Goal: Information Seeking & Learning: Learn about a topic

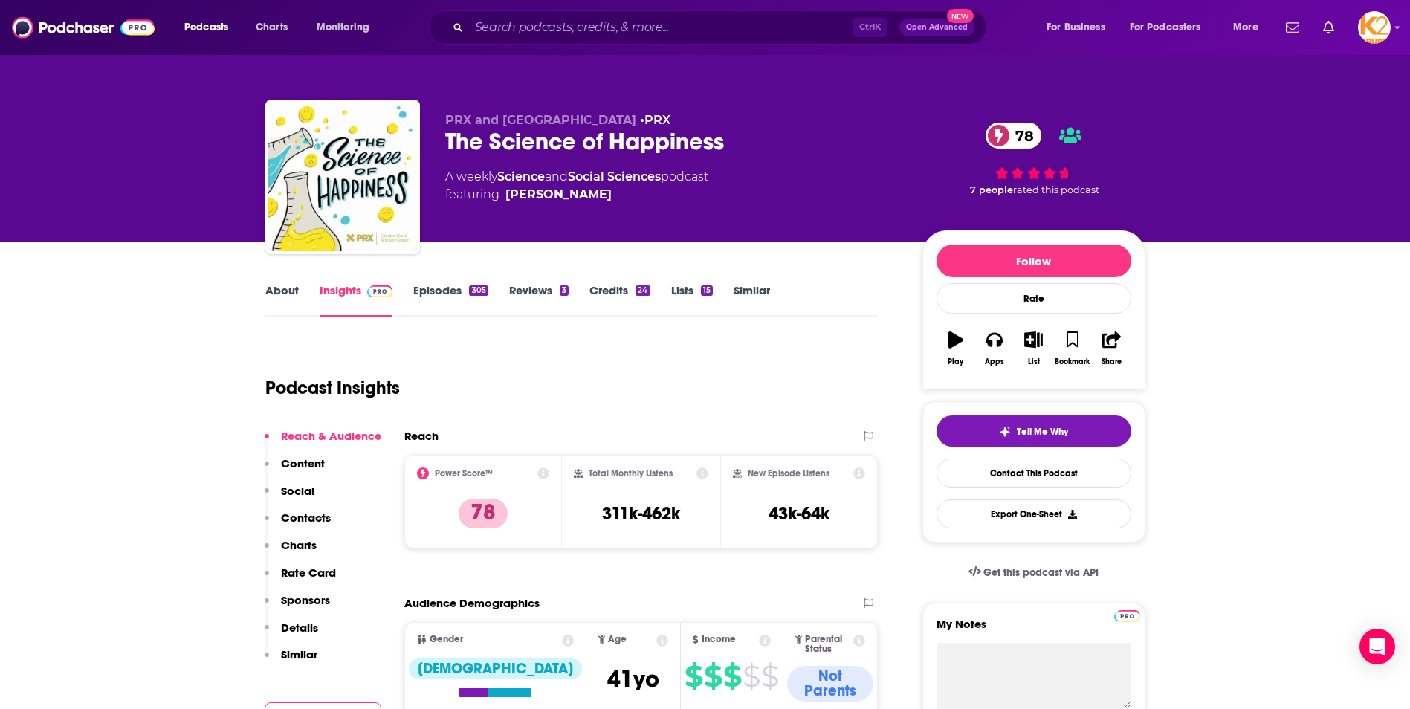
click at [309, 469] on p "Content" at bounding box center [303, 463] width 44 height 14
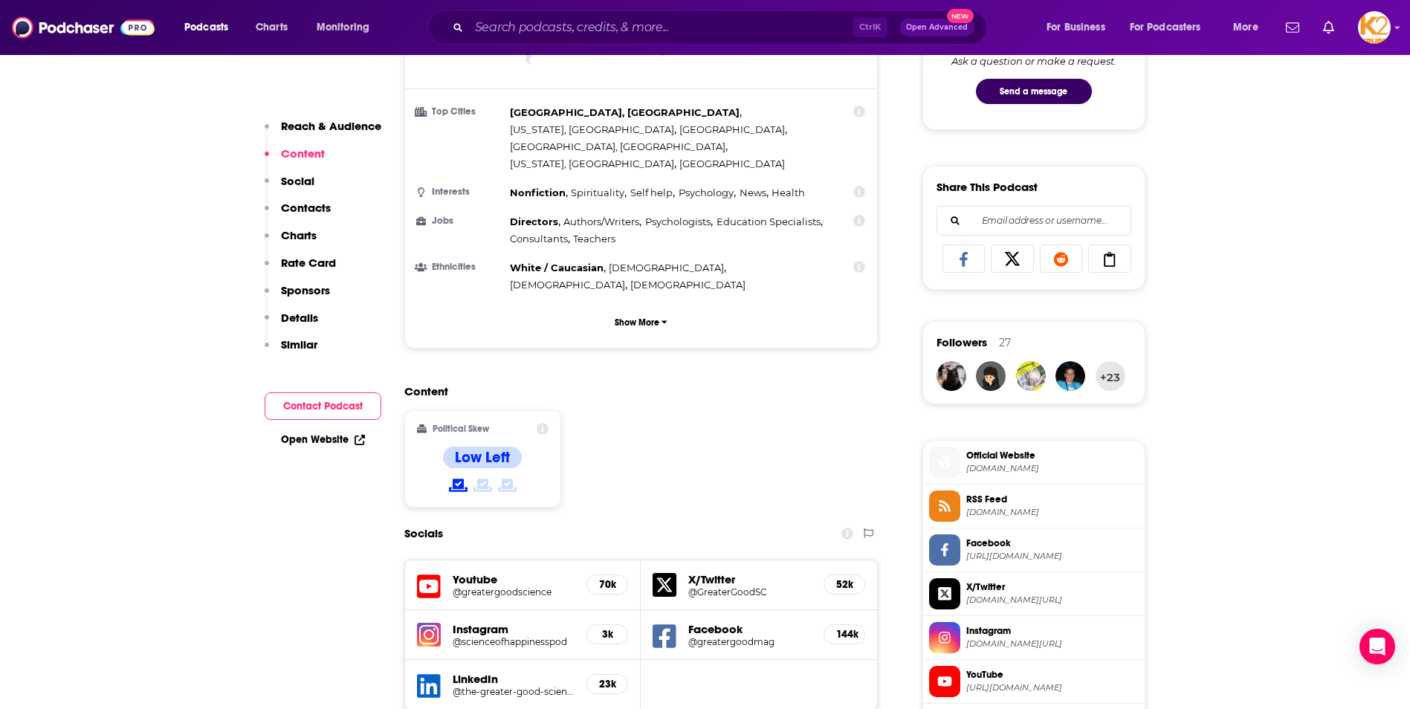
scroll to position [929, 0]
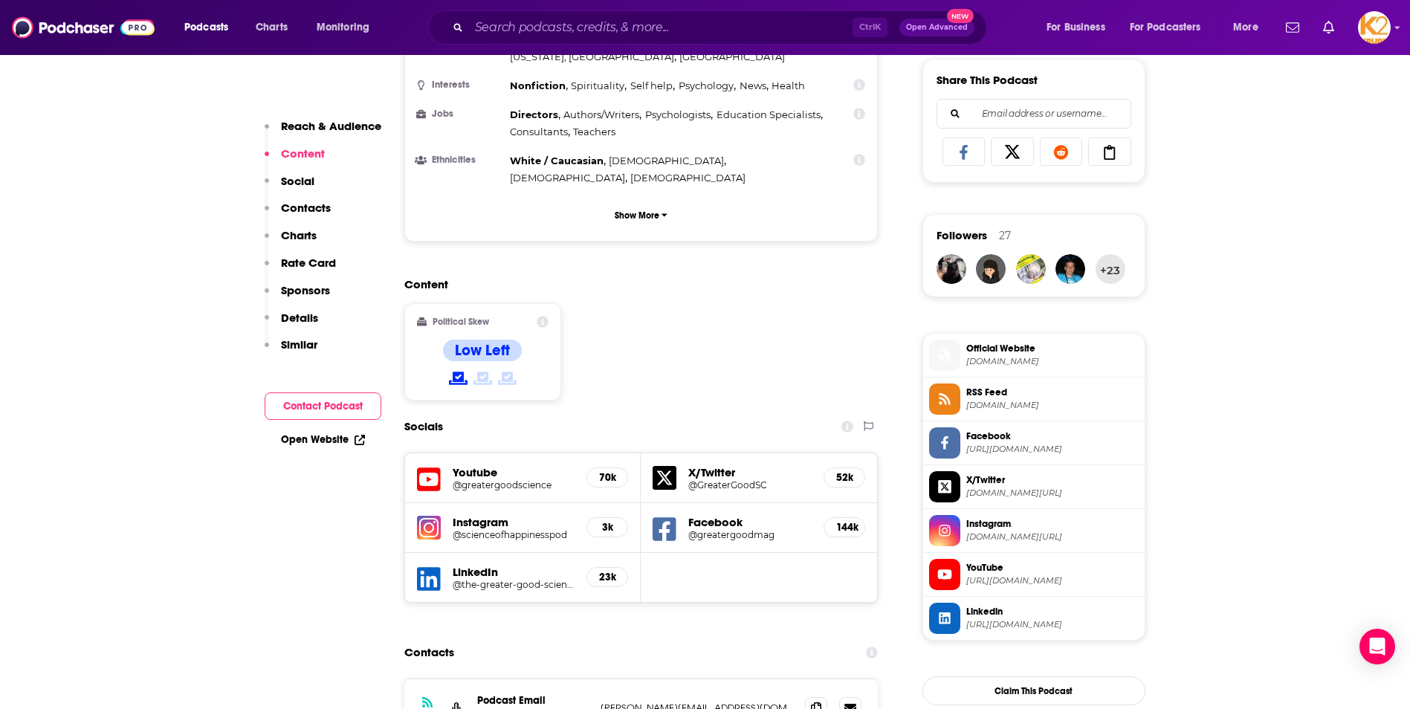
click at [285, 207] on p "Contacts" at bounding box center [306, 208] width 50 height 14
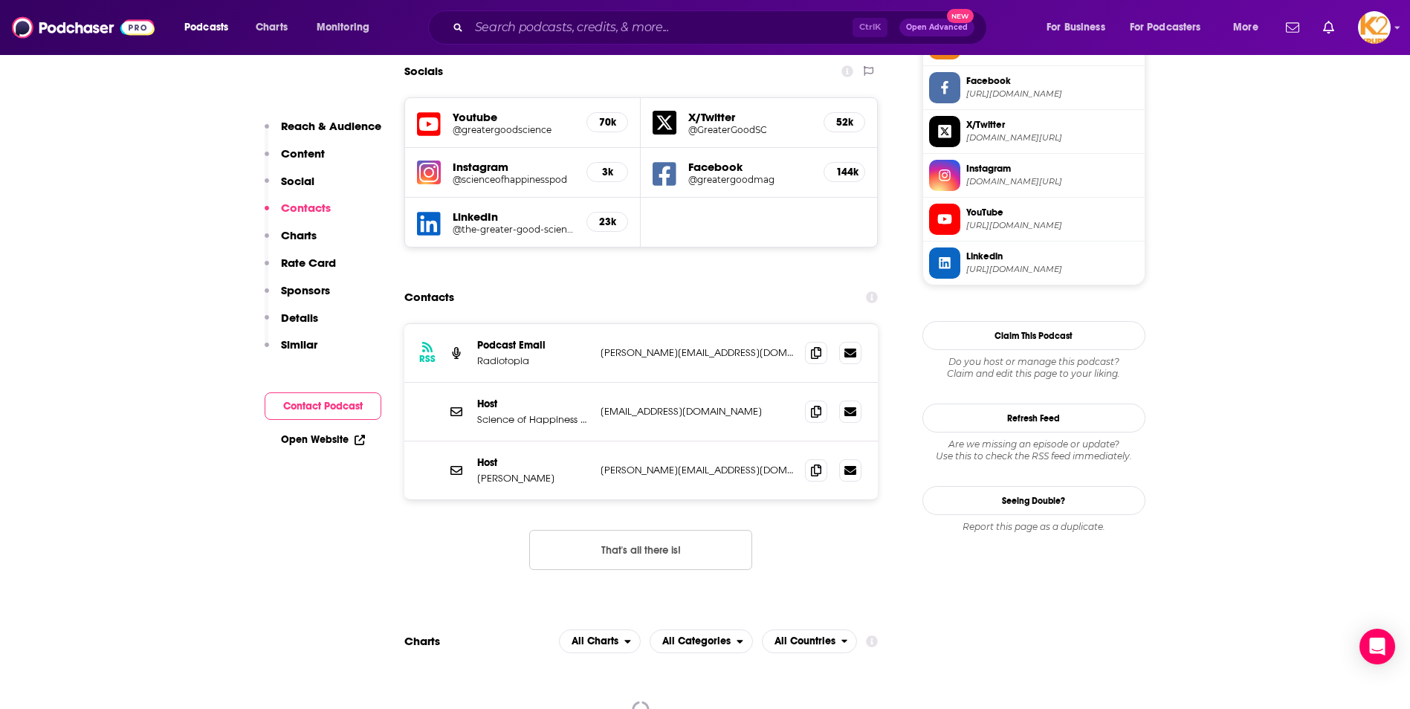
scroll to position [1290, 0]
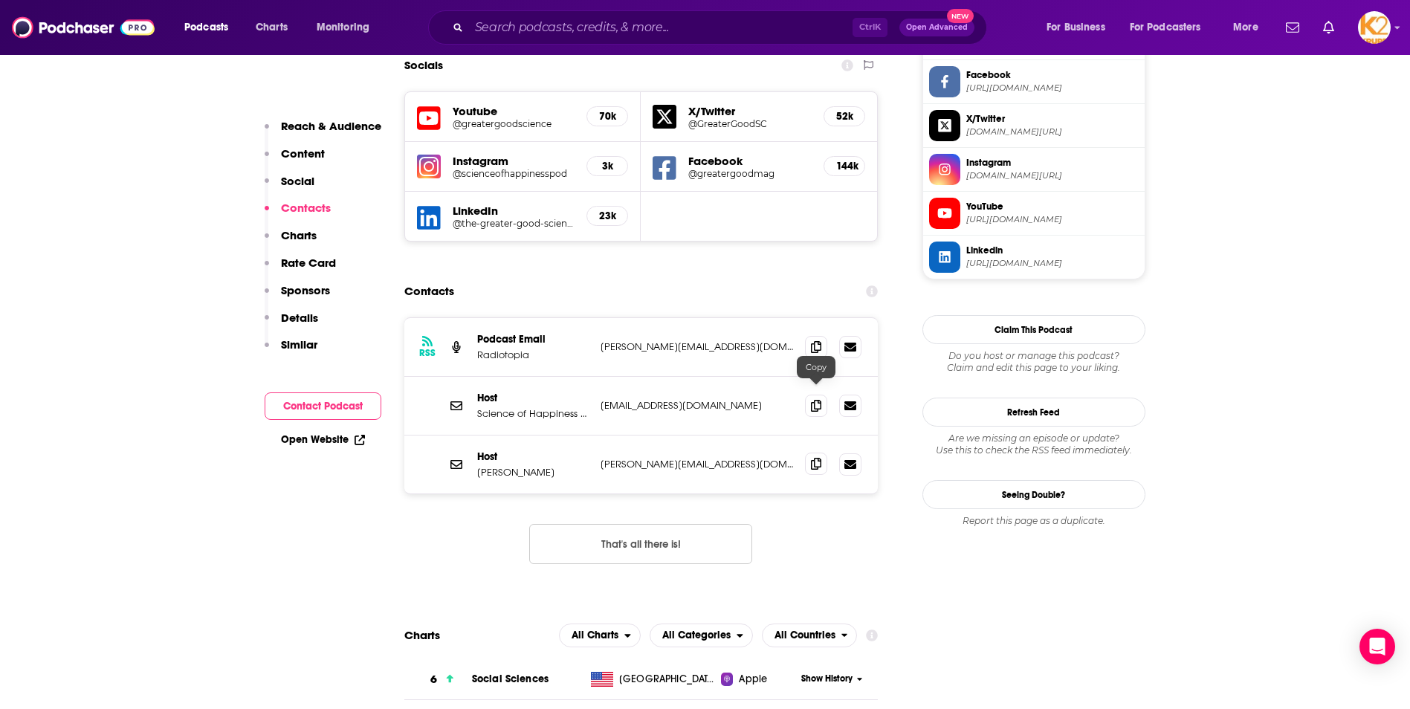
click at [810, 453] on span at bounding box center [816, 464] width 22 height 22
click at [526, 31] on input "Search podcasts, credits, & more..." at bounding box center [661, 28] width 384 height 24
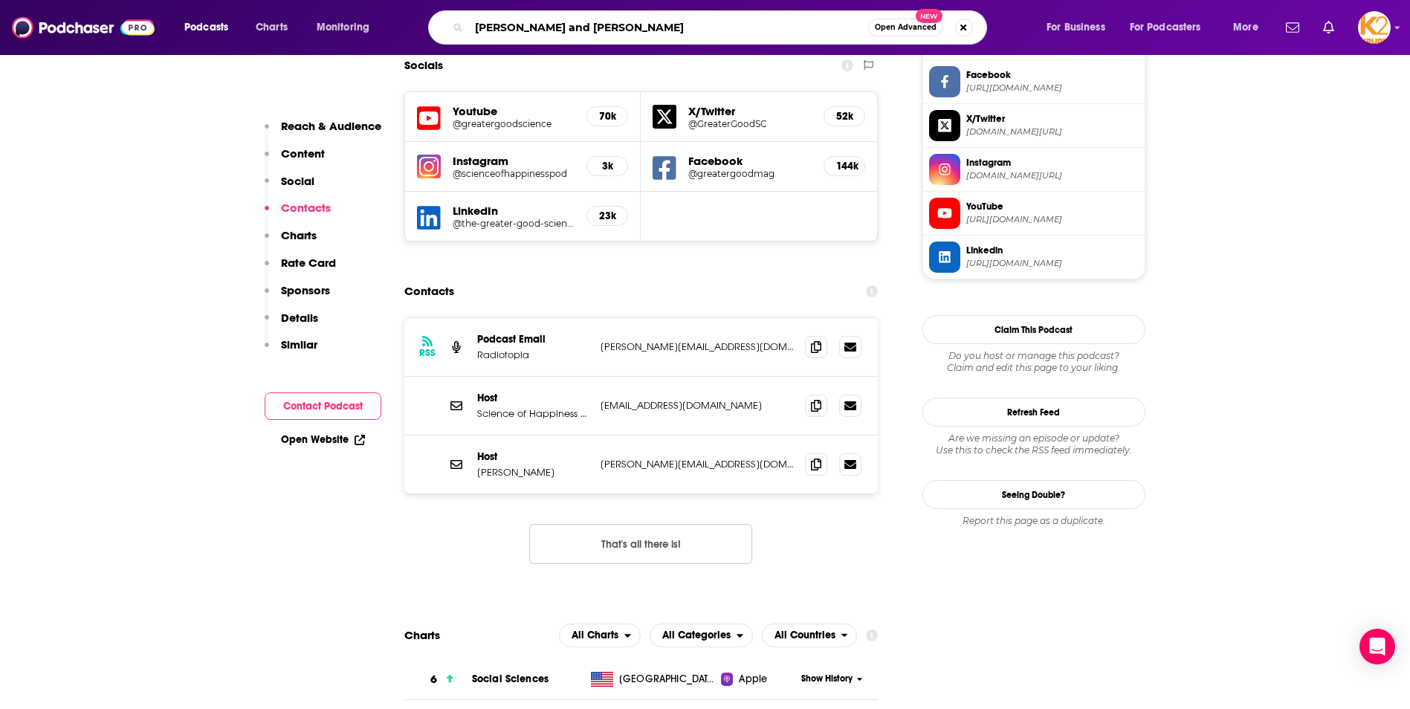
type input "[PERSON_NAME] and [PERSON_NAME]"
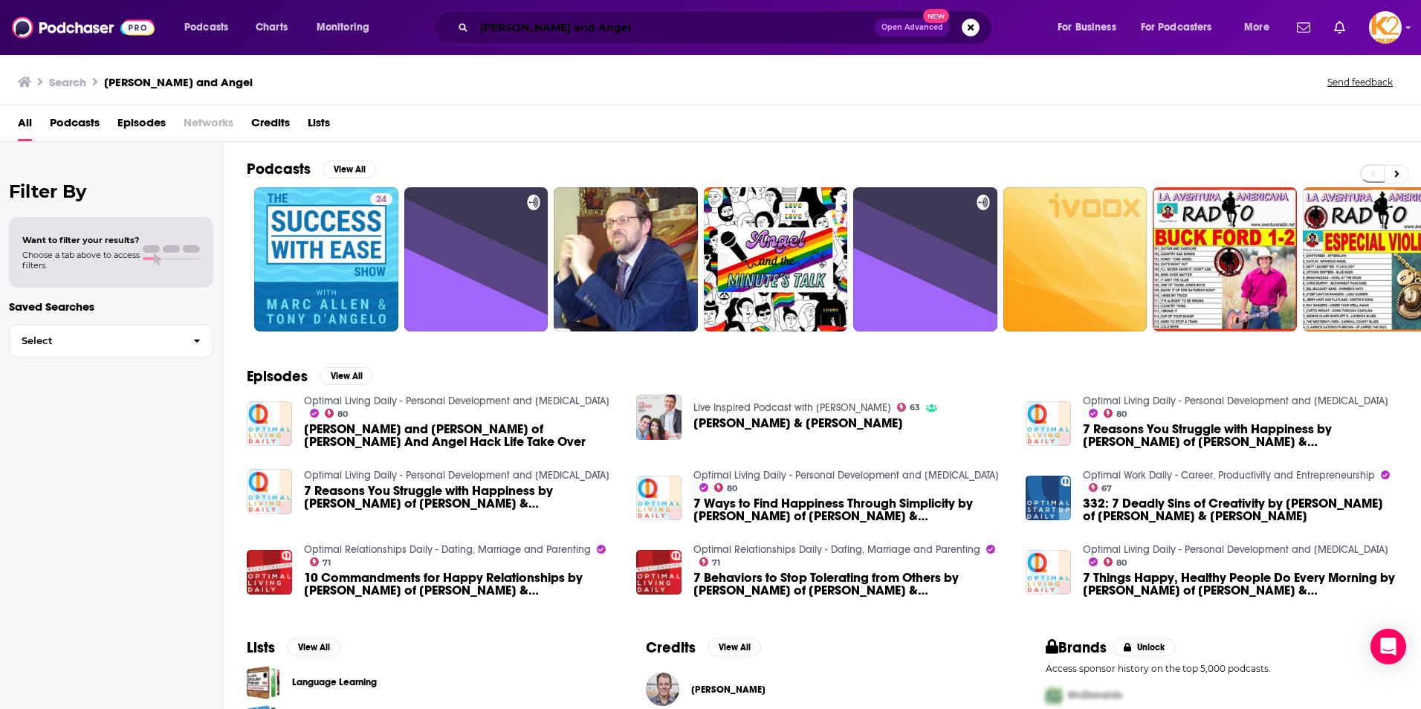
click at [511, 28] on input "[PERSON_NAME] and Angel" at bounding box center [674, 28] width 401 height 24
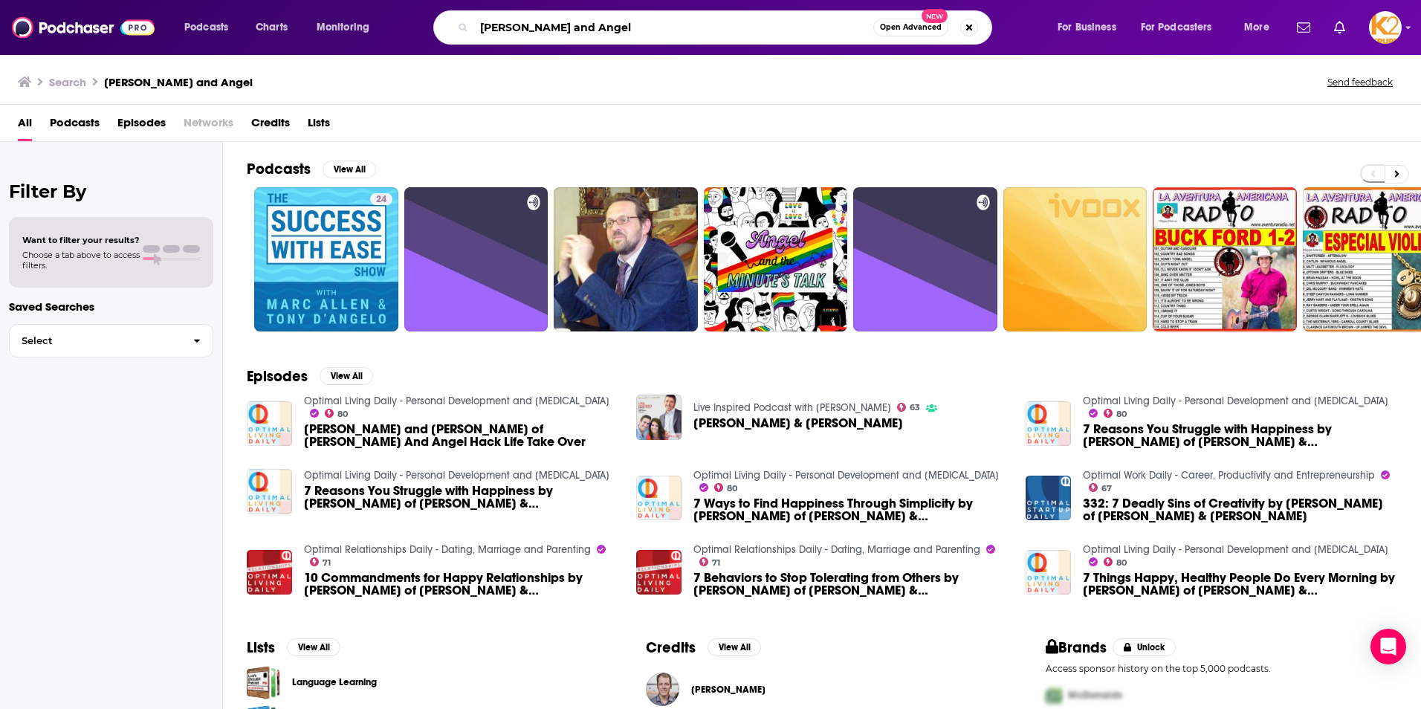
click at [511, 28] on input "[PERSON_NAME] and Angel" at bounding box center [673, 28] width 399 height 24
type input "Marc & Angel"
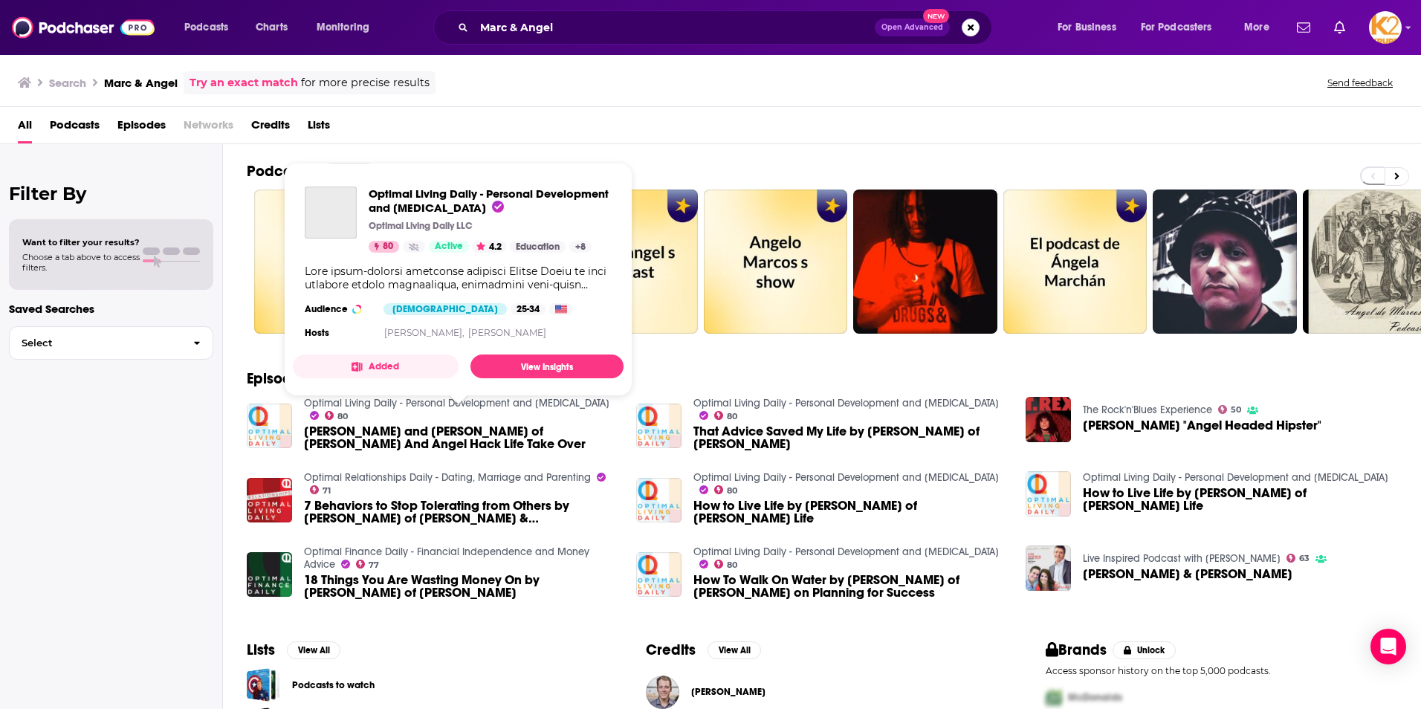
click at [430, 399] on div "Podcasts Charts Monitoring Marc & Angel Open Advanced New For Business For Podc…" at bounding box center [710, 354] width 1421 height 709
click at [401, 197] on span "Optimal Living Daily - Personal Development and [MEDICAL_DATA]" at bounding box center [489, 201] width 240 height 28
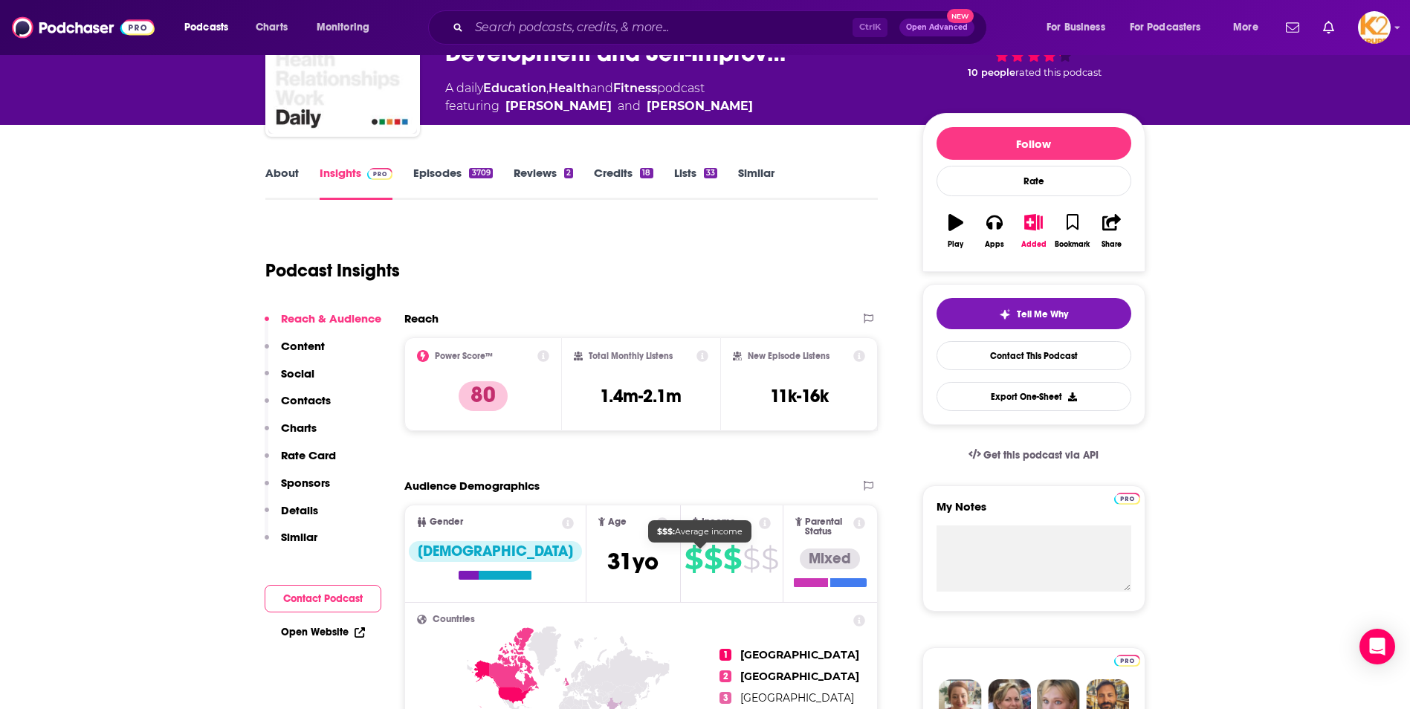
scroll to position [297, 0]
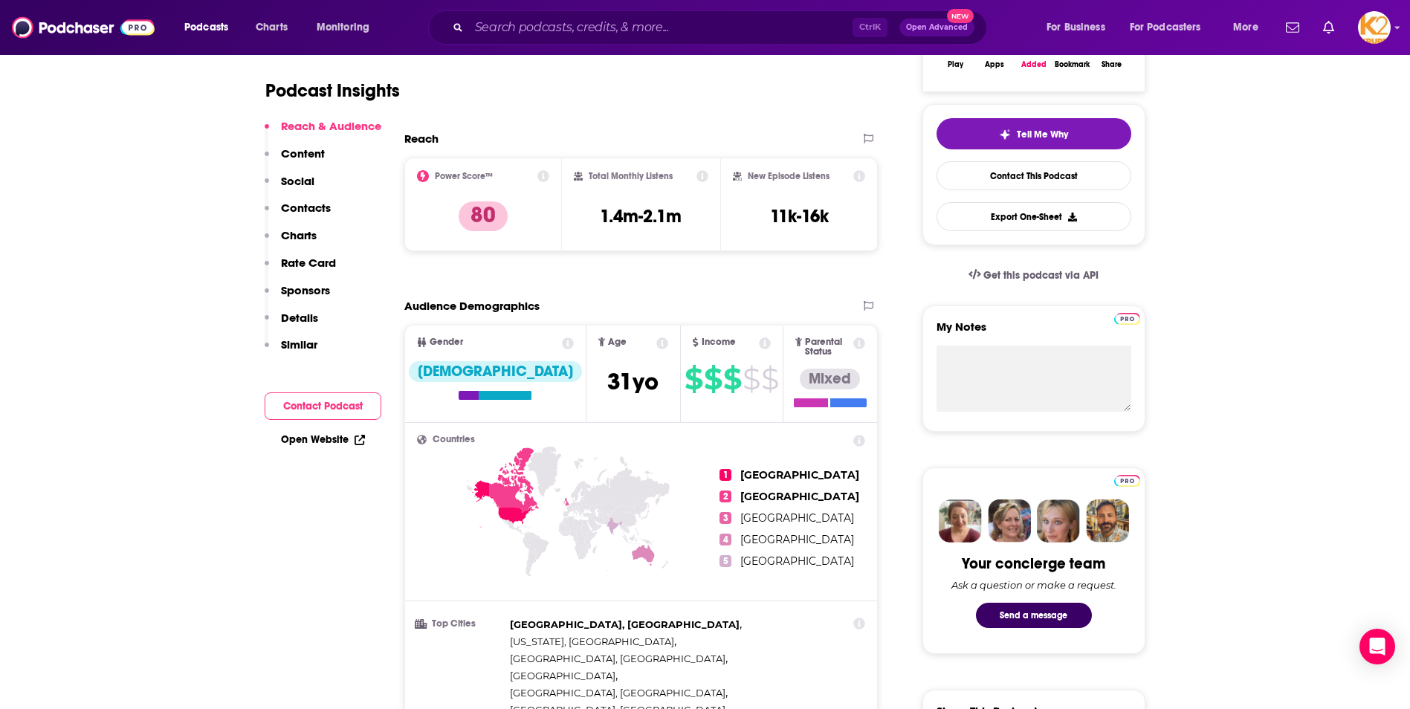
click at [308, 147] on p "Content" at bounding box center [303, 153] width 44 height 14
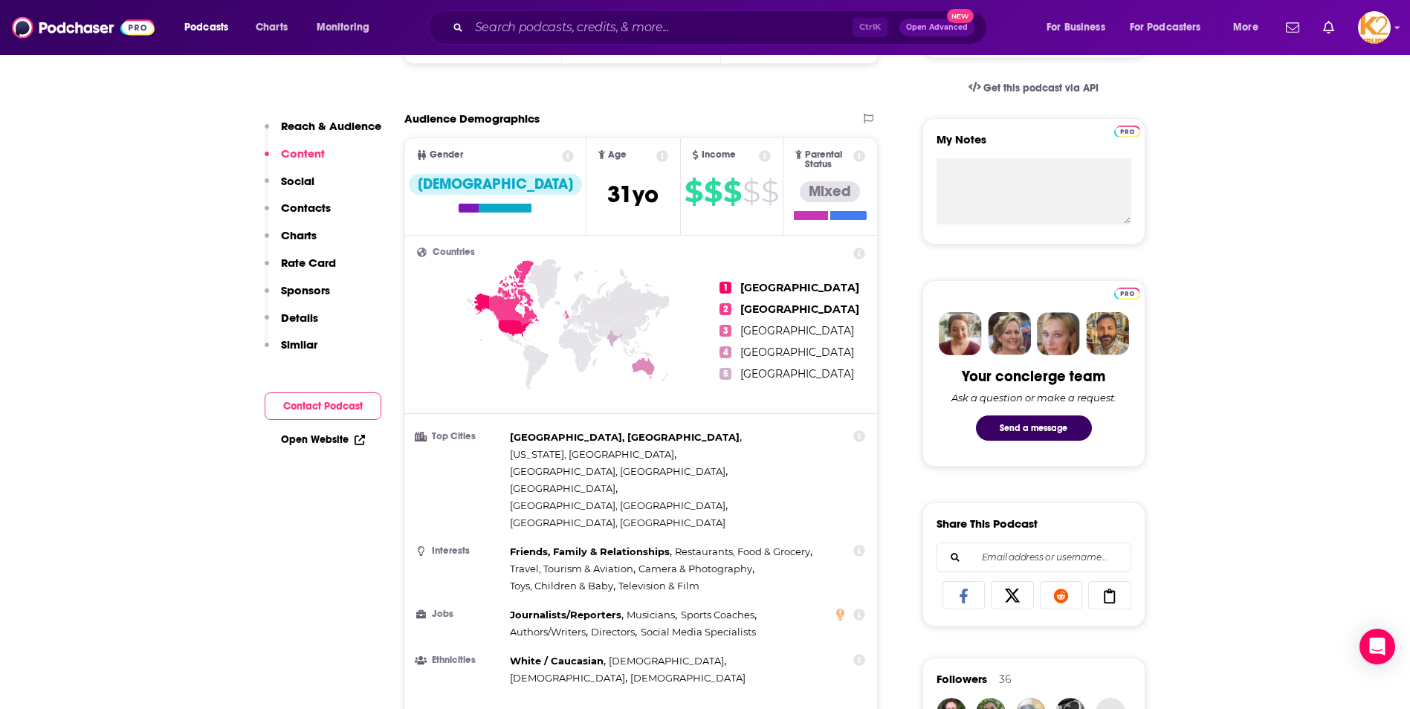
scroll to position [0, 0]
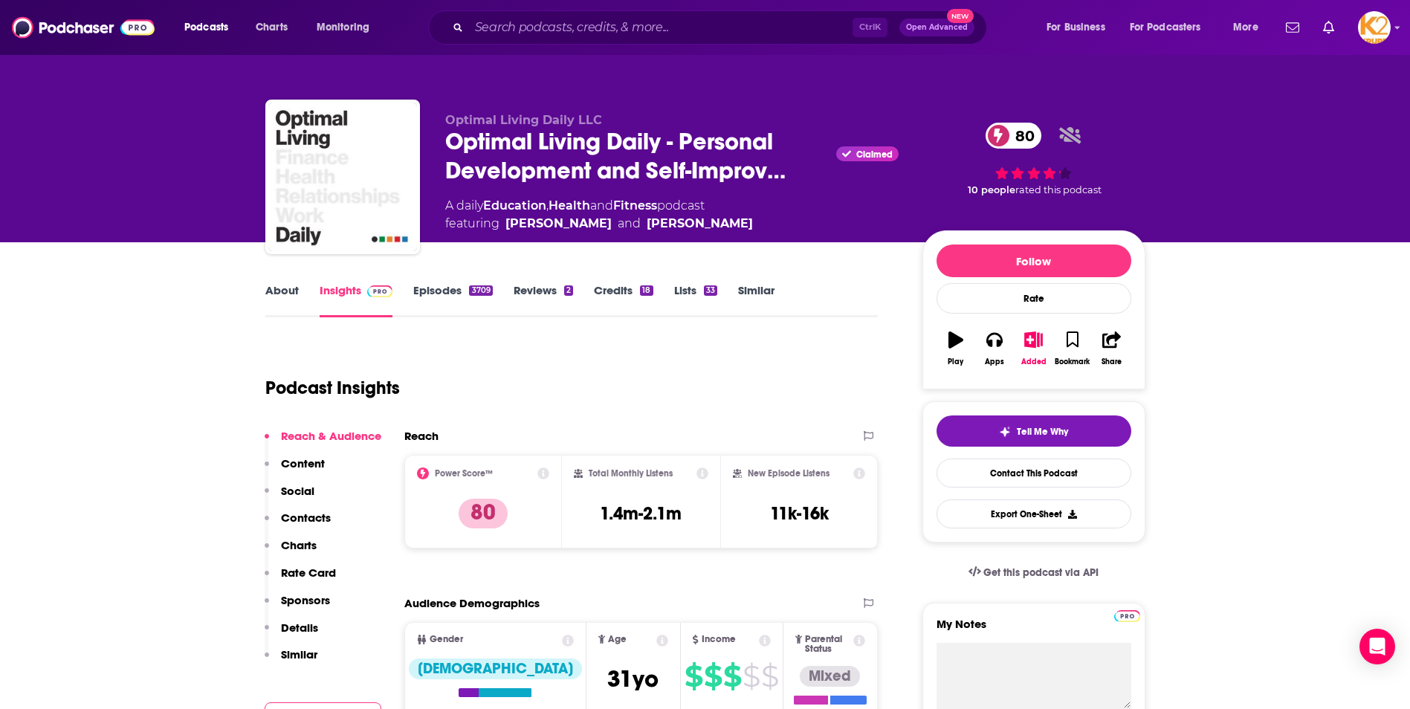
click at [297, 299] on link "About" at bounding box center [281, 300] width 33 height 34
